Goal: Check status: Check status

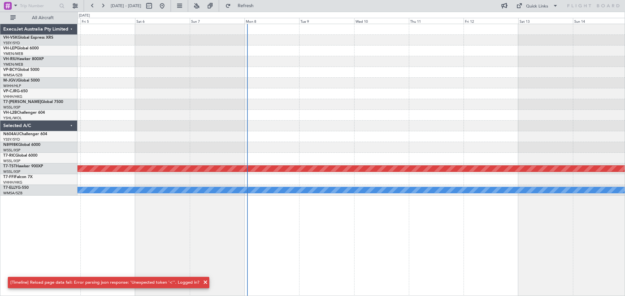
click at [256, 2] on button "Refresh" at bounding box center [241, 6] width 39 height 10
